Goal: Information Seeking & Learning: Learn about a topic

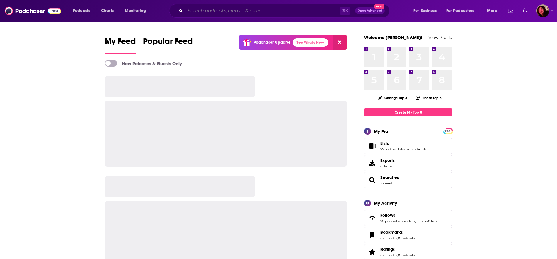
click at [312, 12] on input "Search podcasts, credits, & more..." at bounding box center [262, 10] width 154 height 9
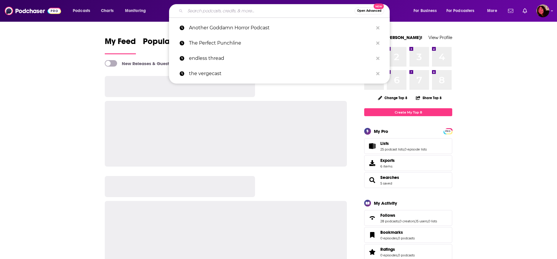
type input "y"
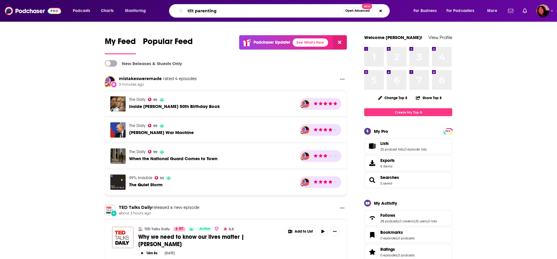
type input "tilt parenting"
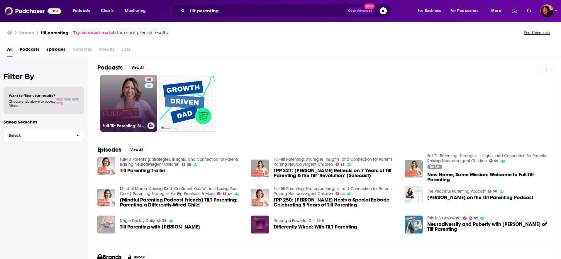
click at [113, 109] on link "68 Full-Tilt Parenting: Strategies, Insights, and Connection for Parents Raisin…" at bounding box center [128, 103] width 57 height 57
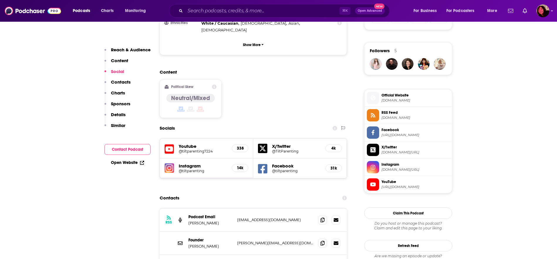
scroll to position [411, 0]
